Goal: Entertainment & Leisure: Consume media (video, audio)

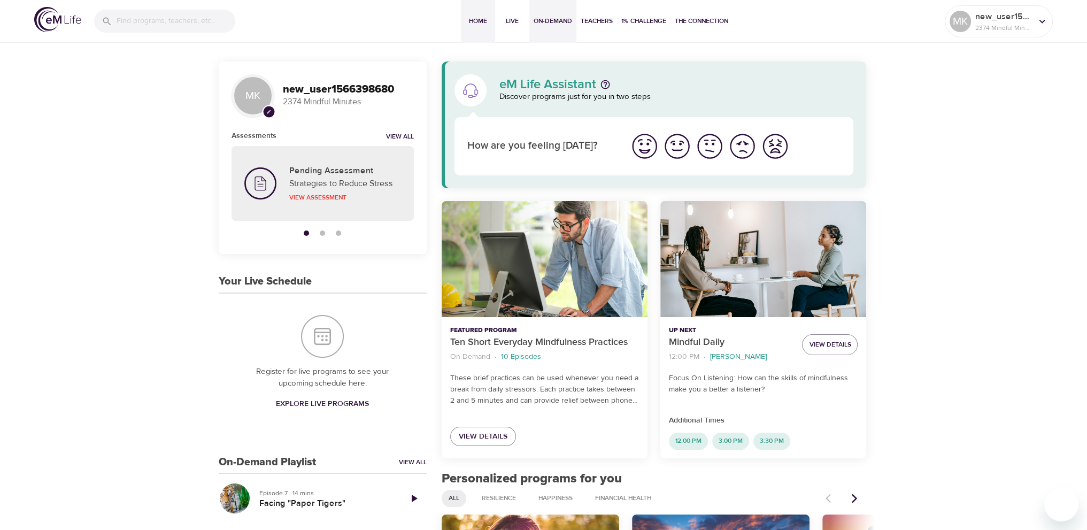
click at [558, 18] on span "On-Demand" at bounding box center [553, 21] width 39 height 11
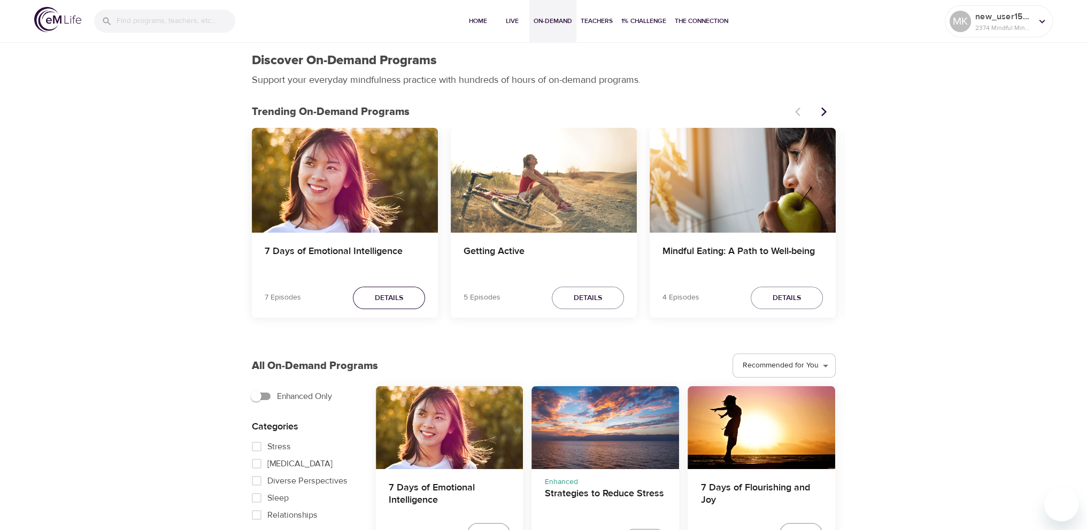
click at [390, 294] on span "Details" at bounding box center [389, 298] width 28 height 13
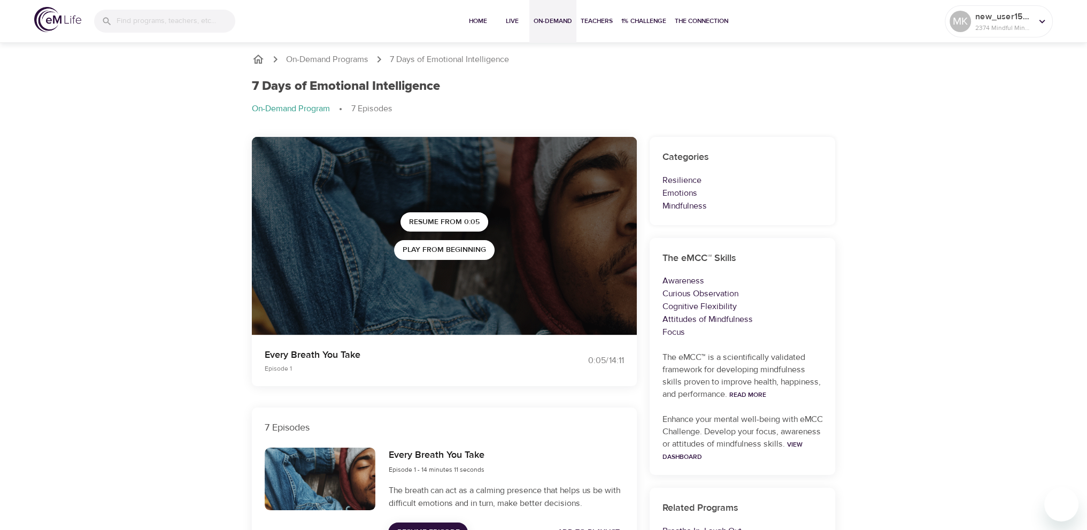
click at [541, 16] on span "On-Demand" at bounding box center [553, 21] width 39 height 11
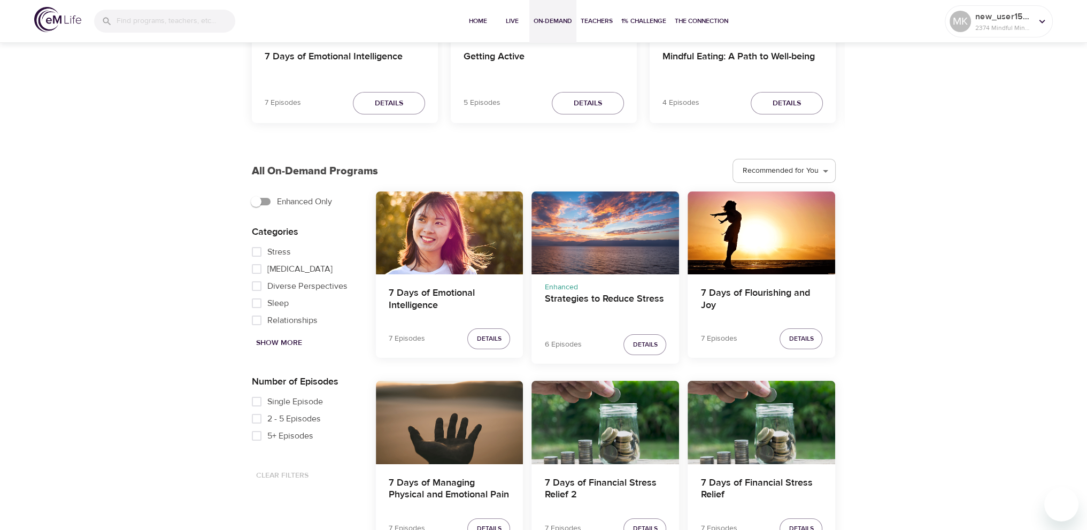
scroll to position [214, 0]
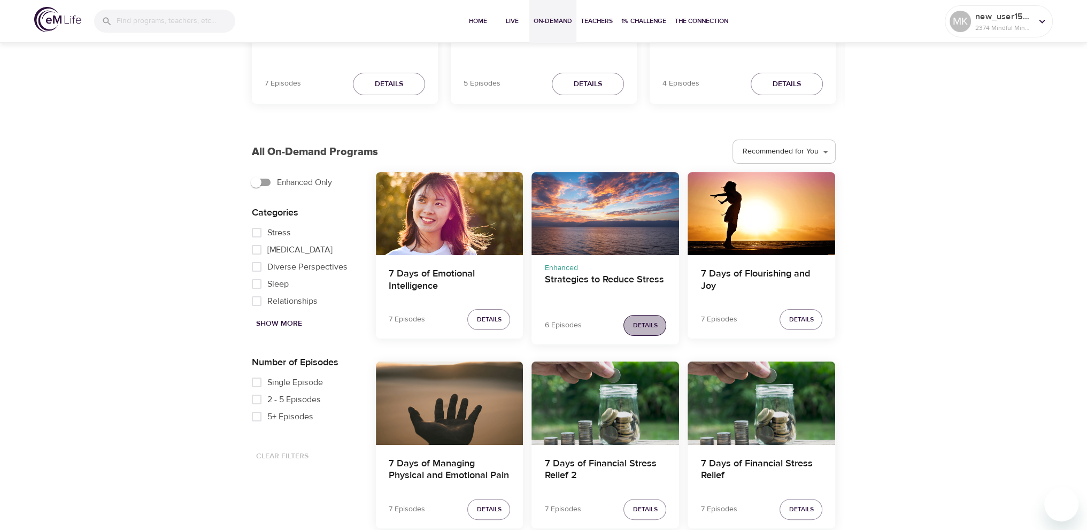
click at [634, 320] on span "Details" at bounding box center [645, 325] width 25 height 11
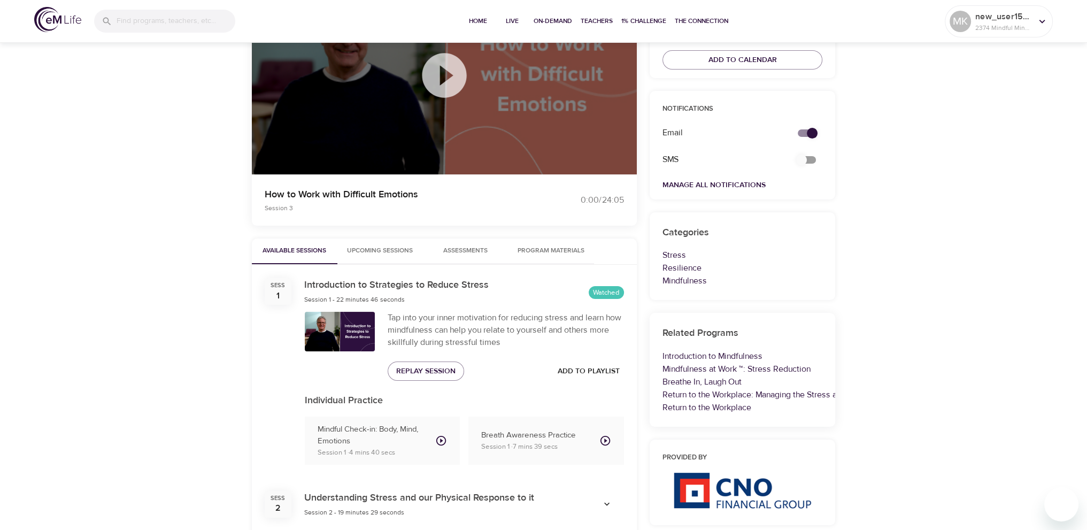
scroll to position [321, 0]
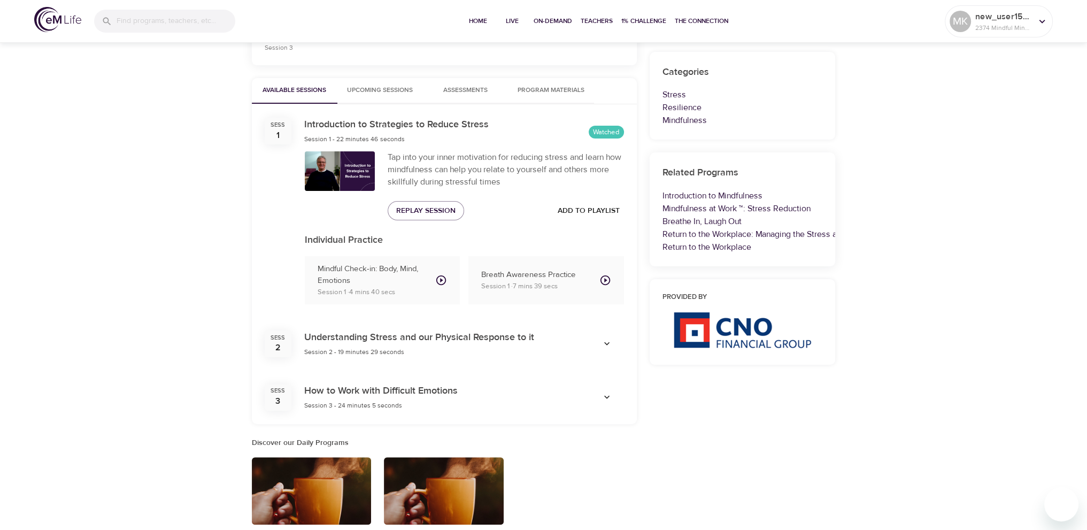
click at [450, 348] on div "Understanding Stress and our Physical Response to it Session 2 - 19 minutes 29 …" at bounding box center [419, 344] width 230 height 28
click at [606, 340] on icon "button" at bounding box center [607, 344] width 11 height 11
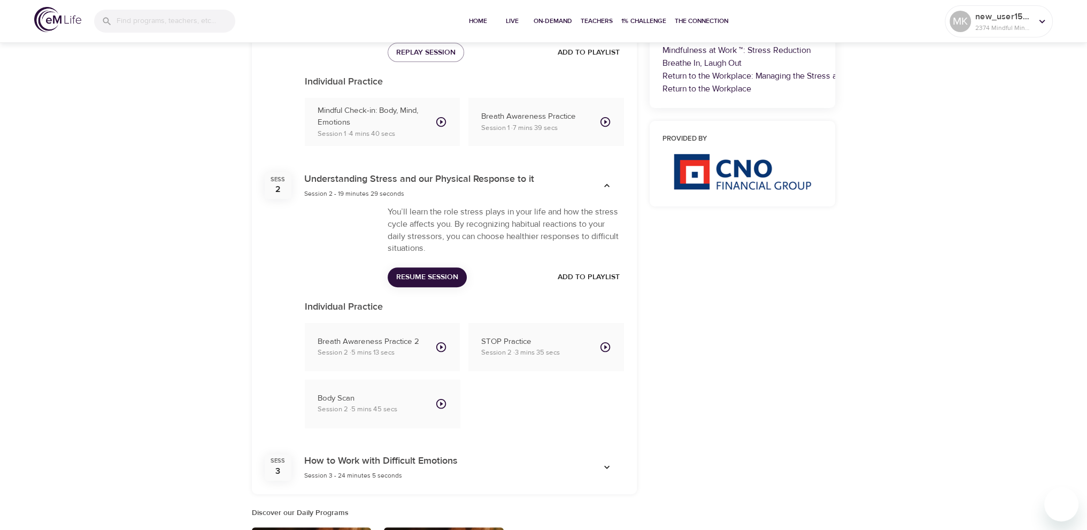
scroll to position [535, 0]
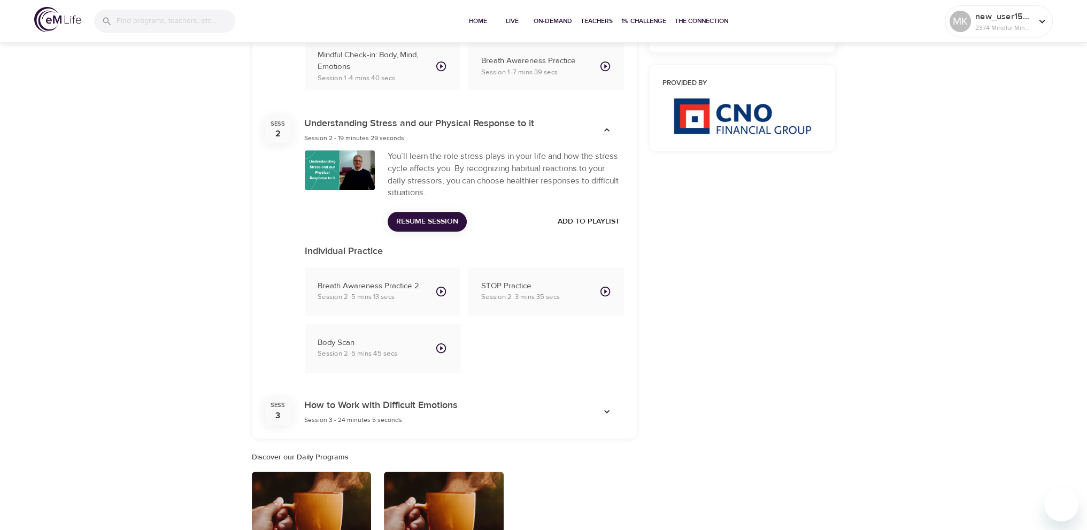
click at [604, 410] on icon "button" at bounding box center [606, 411] width 5 height 3
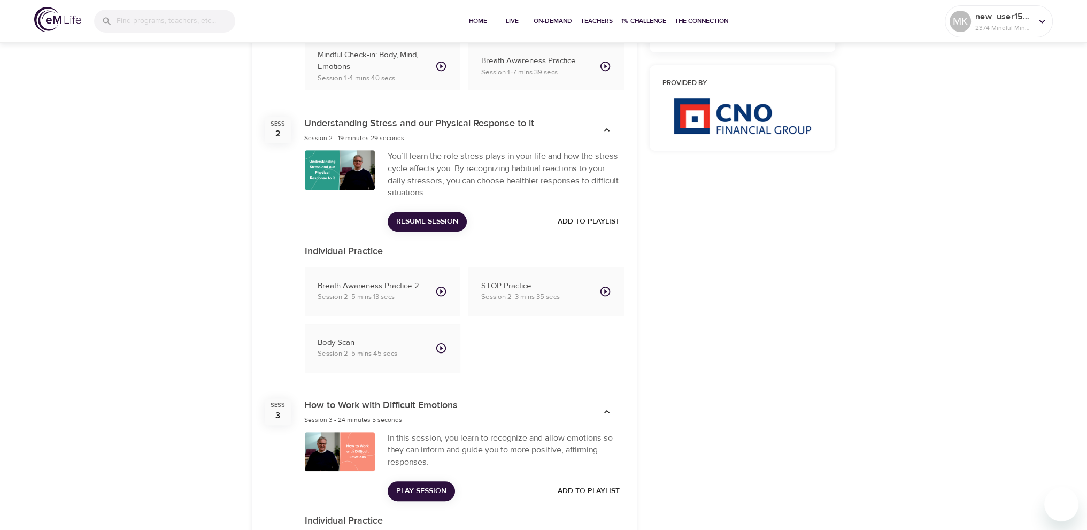
scroll to position [588, 0]
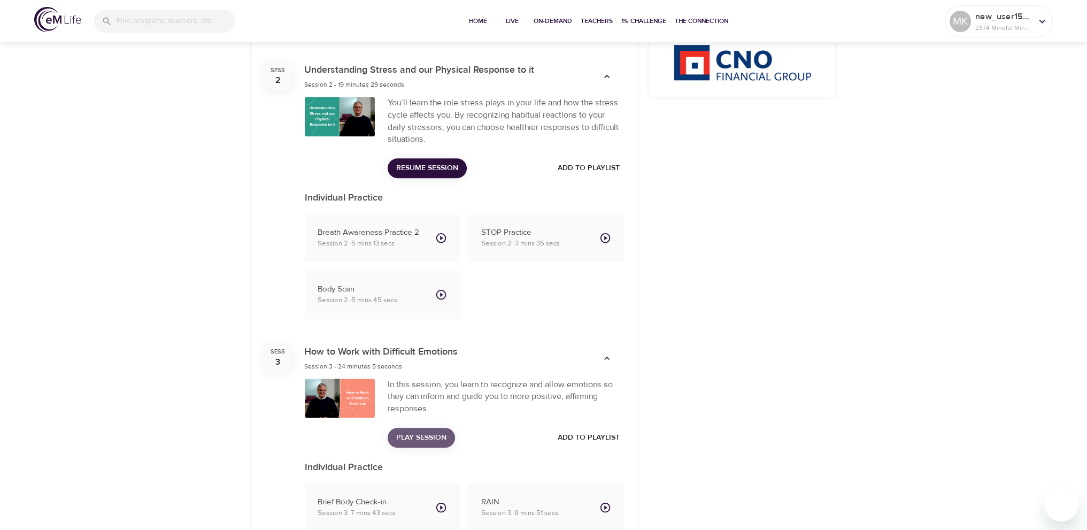
click at [423, 436] on span "Play Session" at bounding box center [421, 437] width 50 height 13
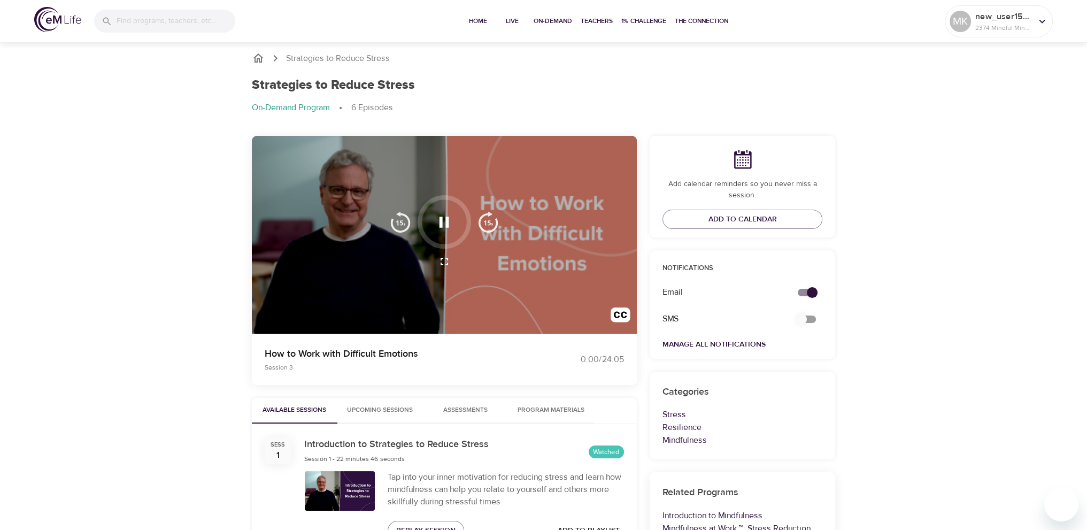
scroll to position [0, 0]
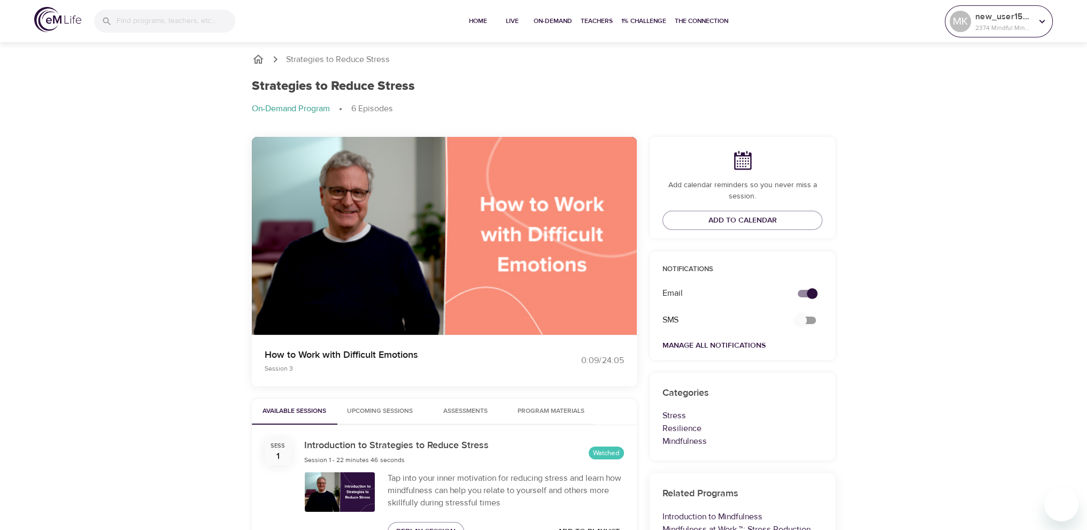
click at [1039, 28] on div at bounding box center [1042, 21] width 16 height 16
